Goal: Task Accomplishment & Management: Manage account settings

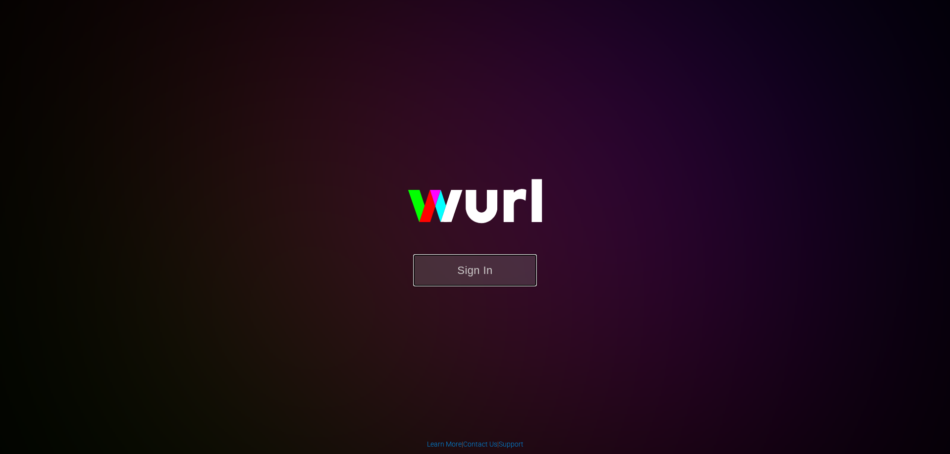
click at [468, 279] on button "Sign In" at bounding box center [475, 270] width 124 height 32
